Goal: Information Seeking & Learning: Learn about a topic

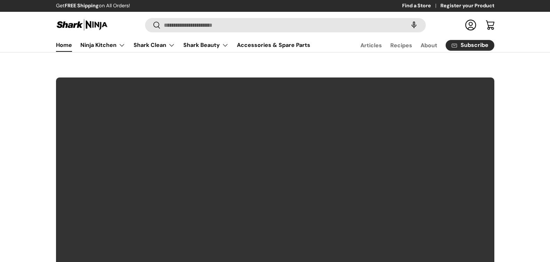
click at [196, 16] on store-header "Search Search Reset Log in Cart Menu Home Ninja Kitchen Back Ninja Kitchen Cook…" at bounding box center [275, 32] width 550 height 41
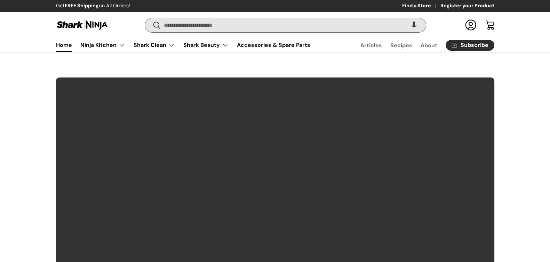
click at [197, 20] on input "Search" at bounding box center [285, 25] width 280 height 14
paste input "*****"
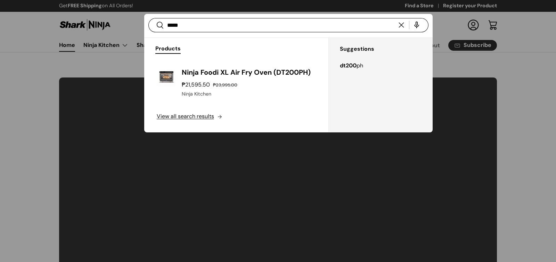
type input "*****"
click at [148, 17] on button "Search" at bounding box center [156, 25] width 16 height 16
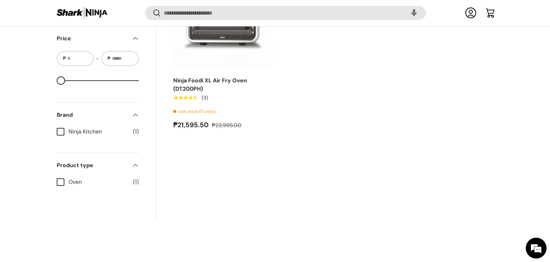
scroll to position [203, 0]
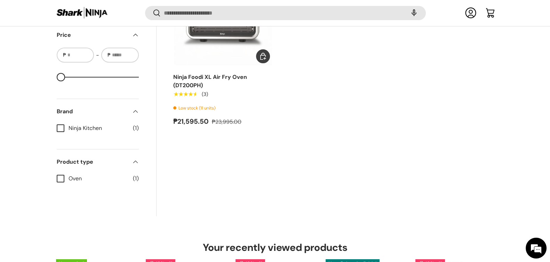
click at [191, 78] on link "Ninja Foodi XL Air Fry Oven (DT200PH)" at bounding box center [210, 81] width 74 height 16
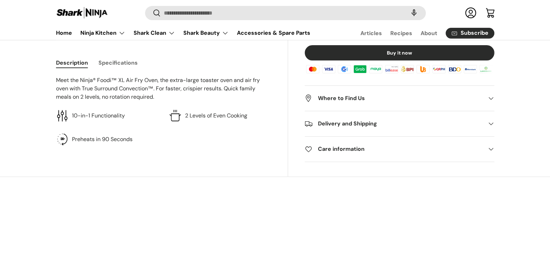
scroll to position [302, 0]
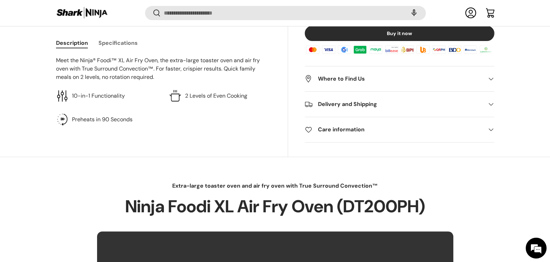
click at [113, 44] on button "Specifications" at bounding box center [117, 43] width 39 height 16
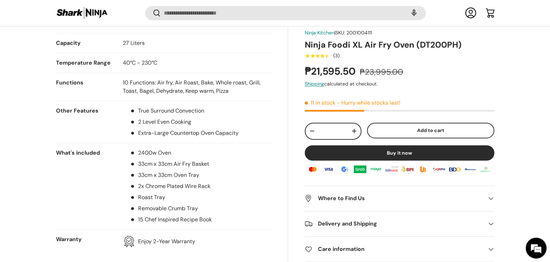
scroll to position [433, 0]
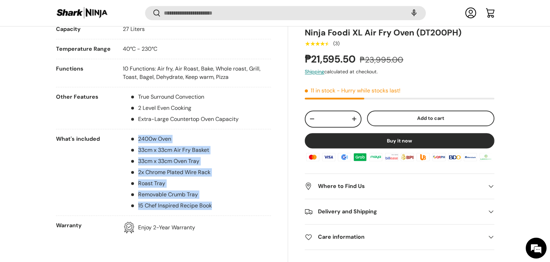
copy ul "2400w Oven 33cm x 33cm Air Fry Basket 33cm x 33cm Oven Tray 2x Chrome Plated Wi…"
drag, startPoint x: 222, startPoint y: 206, endPoint x: 133, endPoint y: 136, distance: 113.2
click at [133, 136] on li "What's included 2400w Oven 33cm x 33cm Air Fry Basket 33cm x 33cm Oven Tray 2x …" at bounding box center [163, 175] width 215 height 81
click at [200, 189] on ul "2400w Oven 33cm x 33cm Air Fry Basket 33cm x 33cm Oven Tray 2x Chrome Plated Wi…" at bounding box center [167, 172] width 89 height 75
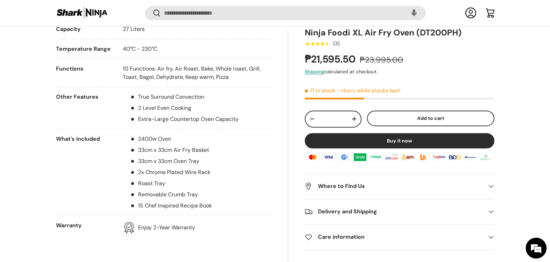
click at [203, 194] on li "Removable Crumb Tray" at bounding box center [171, 195] width 82 height 8
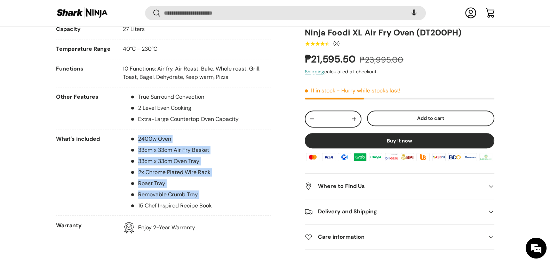
copy ul "2400w Oven 33cm x 33cm Air Fry Basket 33cm x 33cm Oven Tray 2x Chrome Plated Wi…"
drag, startPoint x: 203, startPoint y: 194, endPoint x: 138, endPoint y: 135, distance: 88.2
click at [138, 135] on ul "2400w Oven 33cm x 33cm Air Fry Basket 33cm x 33cm Oven Tray 2x Chrome Plated Wi…" at bounding box center [167, 172] width 89 height 75
click at [221, 189] on li "What's included 2400w Oven 33cm x 33cm Air Fry Basket 33cm x 33cm Oven Tray 2x …" at bounding box center [163, 175] width 215 height 81
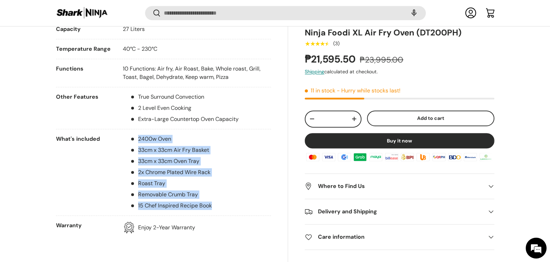
copy ul "2400w Oven 33cm x 33cm Air Fry Basket 33cm x 33cm Oven Tray 2x Chrome Plated Wi…"
drag, startPoint x: 219, startPoint y: 204, endPoint x: 139, endPoint y: 136, distance: 105.1
click at [139, 136] on li "What's included 2400w Oven 33cm x 33cm Air Fry Basket 33cm x 33cm Oven Tray 2x …" at bounding box center [163, 175] width 215 height 81
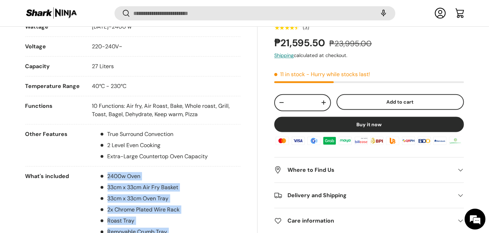
scroll to position [423, 0]
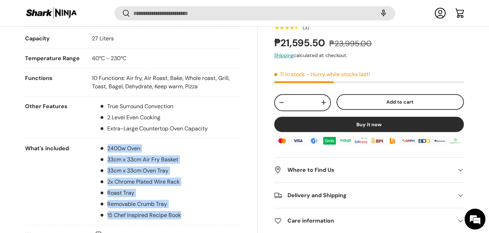
copy ul "2400w Oven 33cm x 33cm Air Fry Basket 33cm x 33cm Oven Tray 2x Chrome Plated Wi…"
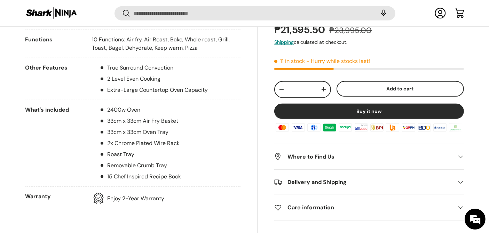
click at [196, 175] on li "What's included 2400w Oven 33cm x 33cm Air Fry Basket 33cm x 33cm Oven Tray 2x …" at bounding box center [132, 146] width 215 height 81
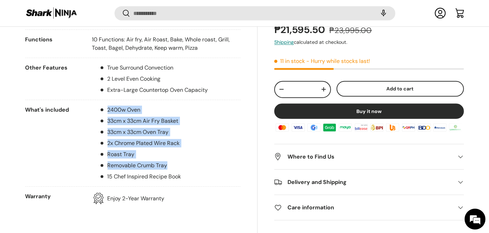
copy ul "2400w Oven 33cm x 33cm Air Fry Basket 33cm x 33cm Oven Tray 2x Chrome Plated Wi…"
drag, startPoint x: 178, startPoint y: 167, endPoint x: 103, endPoint y: 105, distance: 97.1
click at [103, 106] on ul "2400w Oven 33cm x 33cm Air Fry Basket 33cm x 33cm Oven Tray 2x Chrome Plated Wi…" at bounding box center [136, 143] width 89 height 75
